Goal: Find specific page/section: Find specific page/section

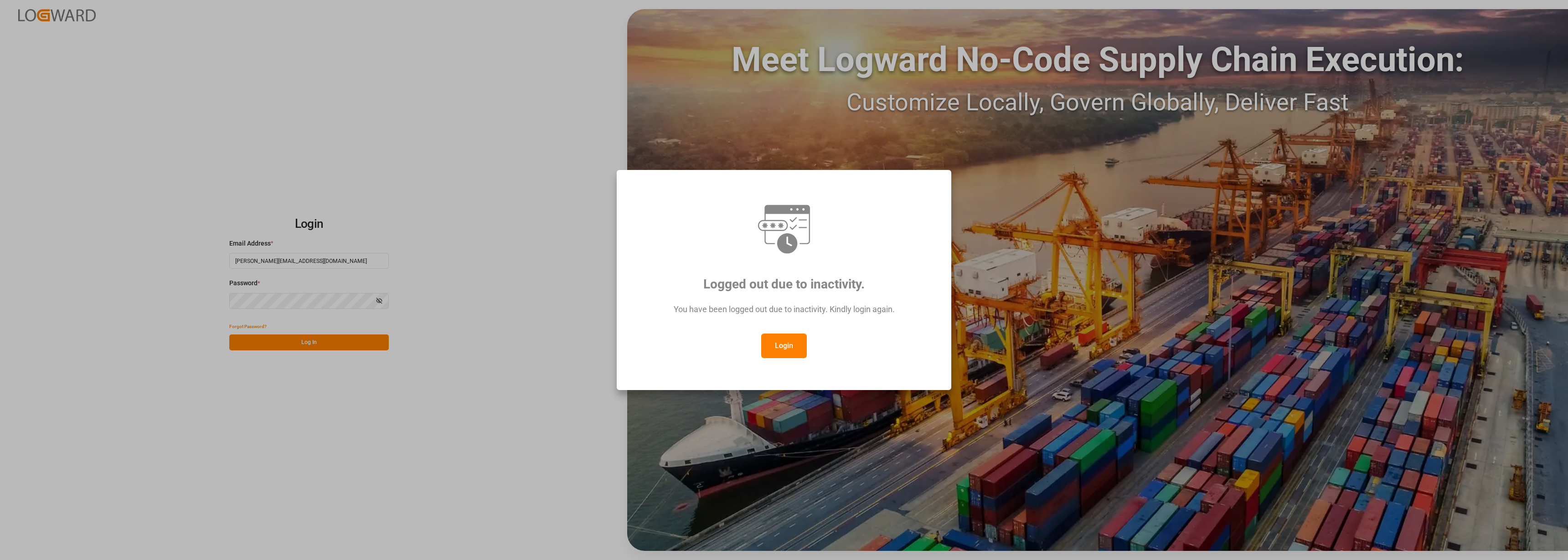
drag, startPoint x: 782, startPoint y: 347, endPoint x: 755, endPoint y: 339, distance: 28.2
click at [774, 342] on button "Login" at bounding box center [784, 346] width 45 height 24
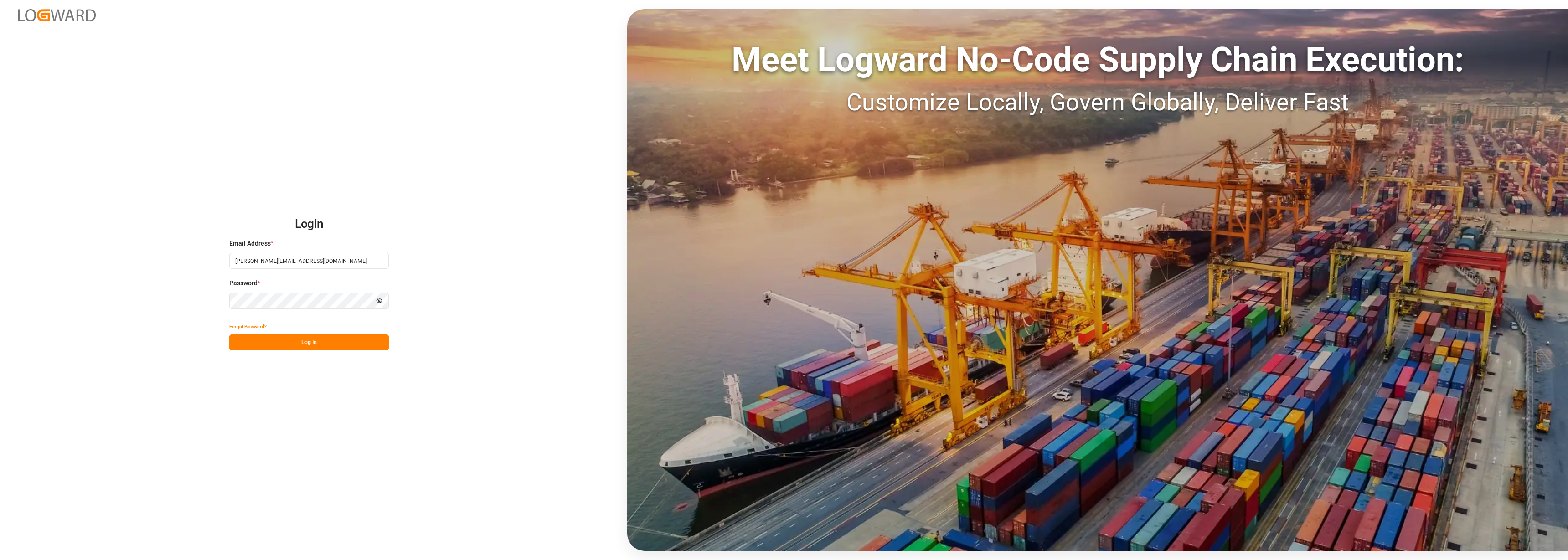
click at [297, 341] on button "Log In" at bounding box center [309, 343] width 160 height 16
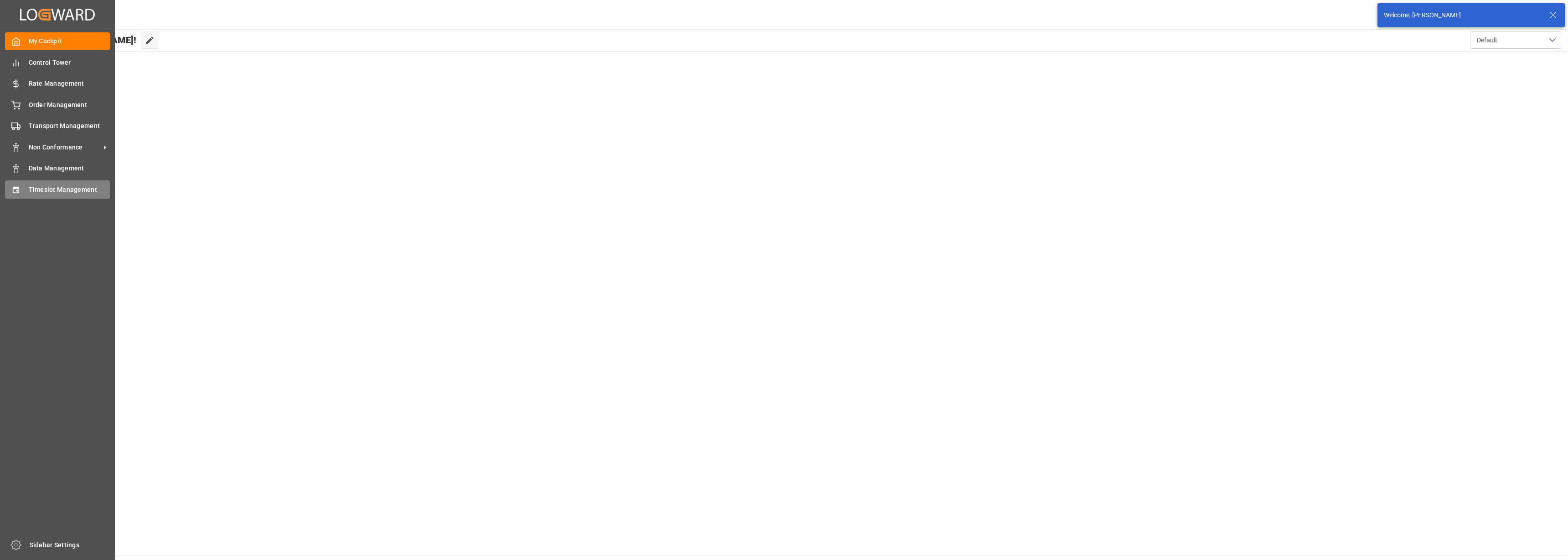
click at [6, 189] on div at bounding box center [12, 190] width 16 height 9
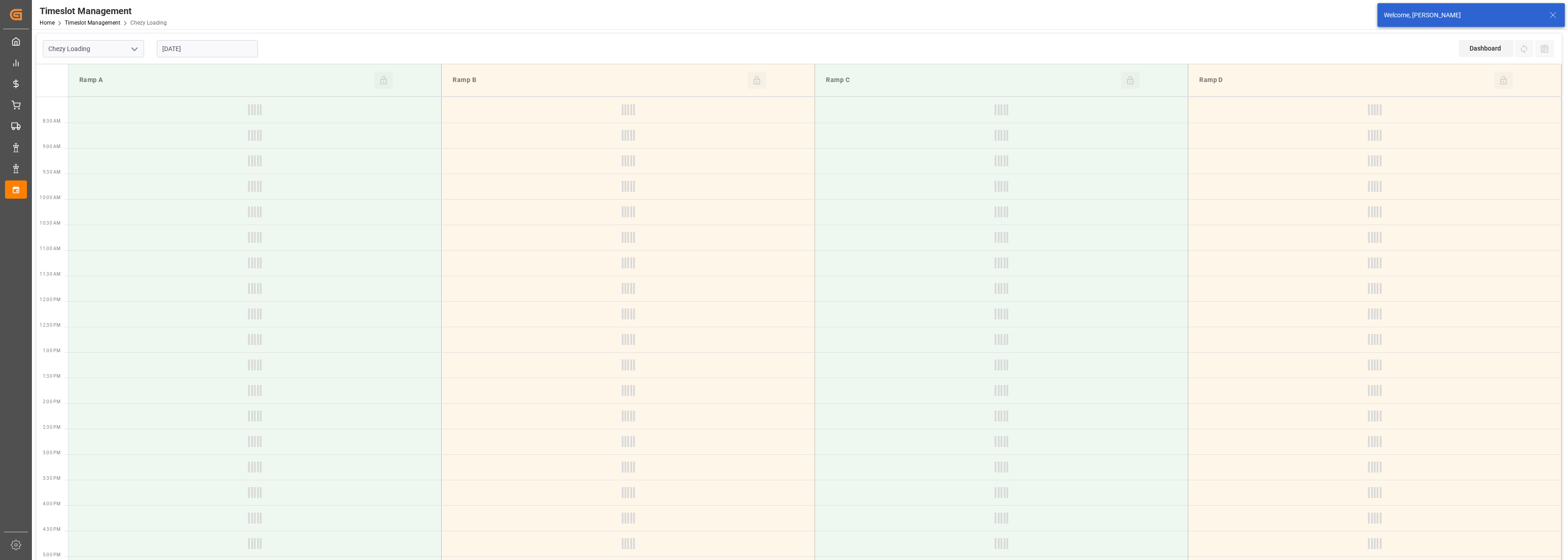
type input "Chezy Loading"
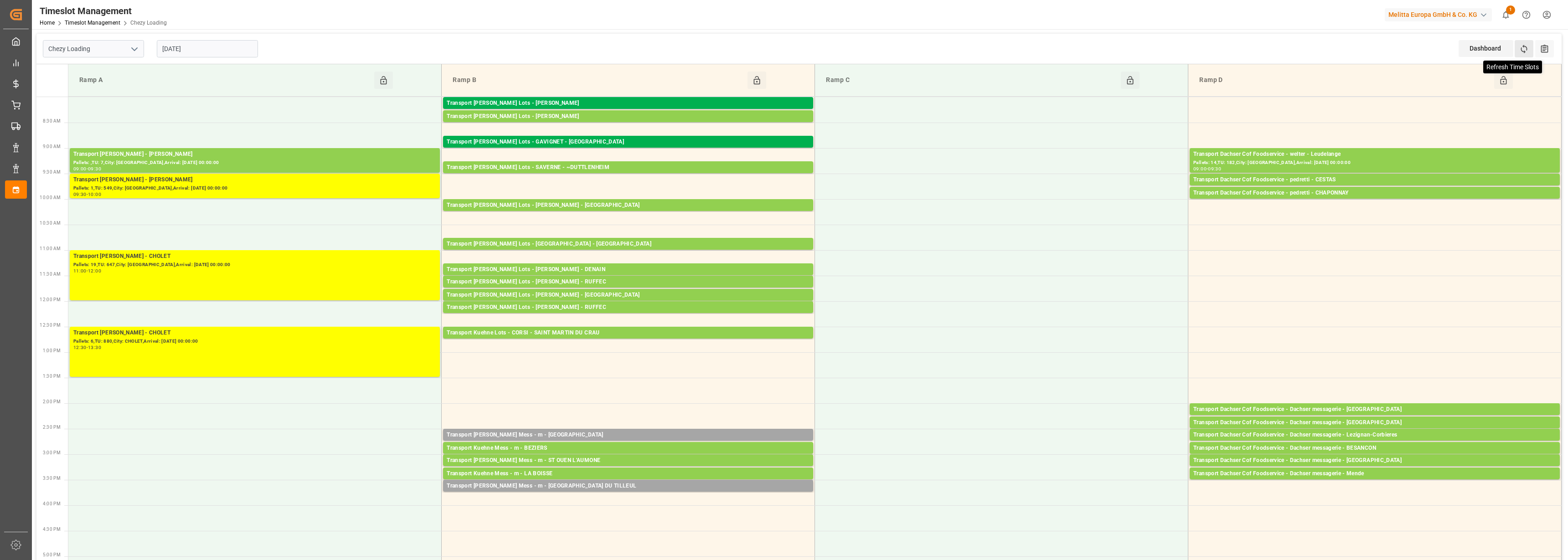
drag, startPoint x: 1525, startPoint y: 47, endPoint x: 1521, endPoint y: 48, distance: 4.1
click at [1524, 47] on icon at bounding box center [1524, 49] width 9 height 9
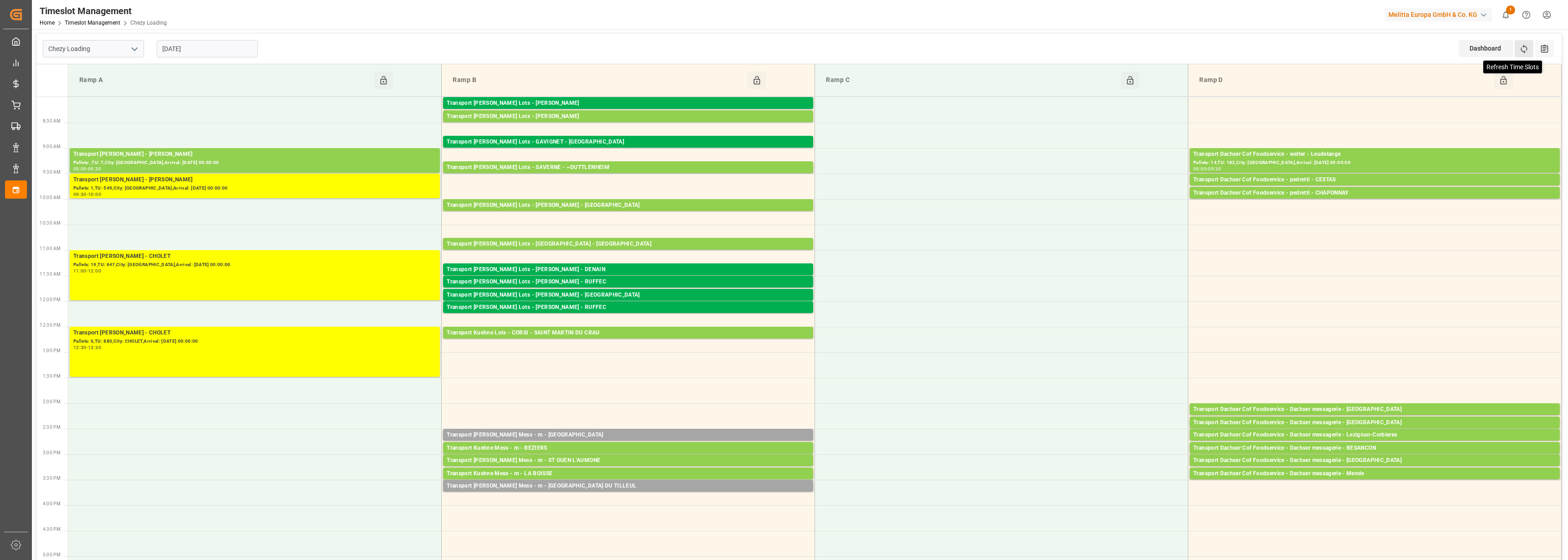
click at [1523, 51] on icon at bounding box center [1524, 49] width 6 height 9
